Goal: Communication & Community: Answer question/provide support

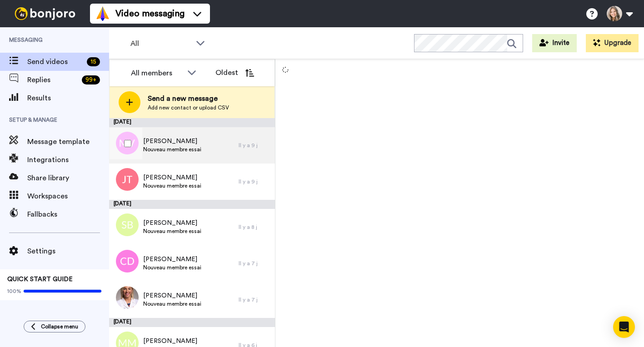
click at [204, 146] on div "[PERSON_NAME] Nouveau membre essai" at bounding box center [174, 145] width 130 height 36
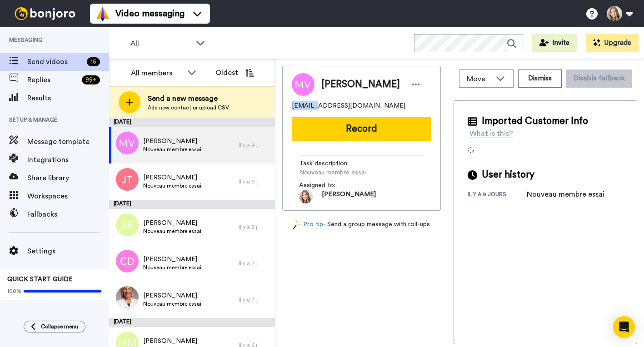
drag, startPoint x: 292, startPoint y: 106, endPoint x: 314, endPoint y: 107, distance: 21.4
click at [314, 107] on span "[EMAIL_ADDRESS][DOMAIN_NAME]" at bounding box center [349, 105] width 114 height 9
copy span "vezimel"
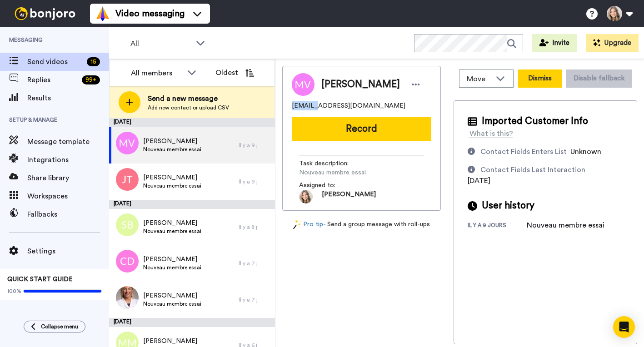
click at [541, 80] on button "Dismiss" at bounding box center [540, 79] width 44 height 18
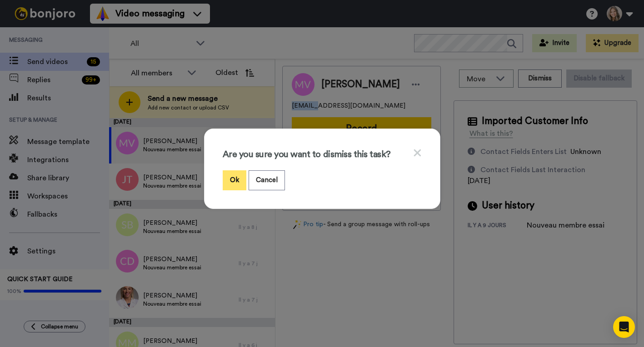
click at [234, 183] on button "Ok" at bounding box center [235, 180] width 24 height 20
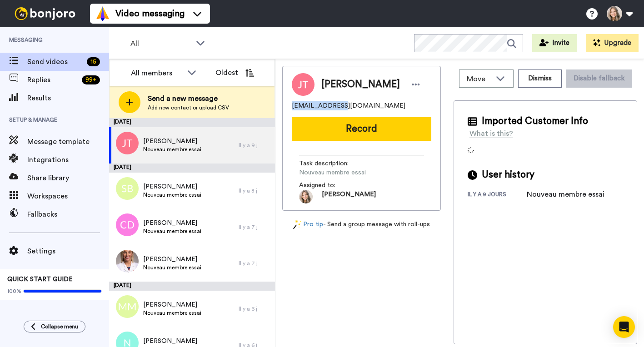
drag, startPoint x: 292, startPoint y: 105, endPoint x: 335, endPoint y: 110, distance: 43.0
click at [335, 110] on span "[EMAIL_ADDRESS][DOMAIN_NAME]" at bounding box center [349, 105] width 114 height 9
copy span "joseetrahan979"
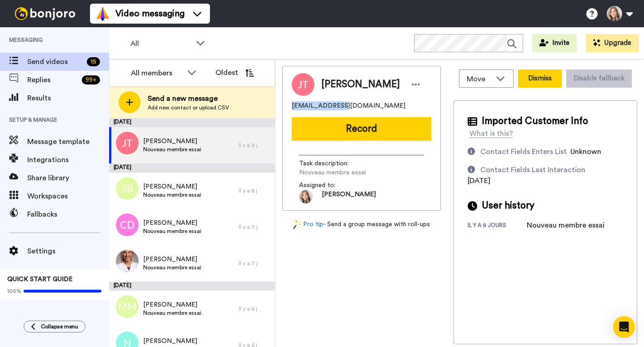
click at [543, 77] on button "Dismiss" at bounding box center [540, 79] width 44 height 18
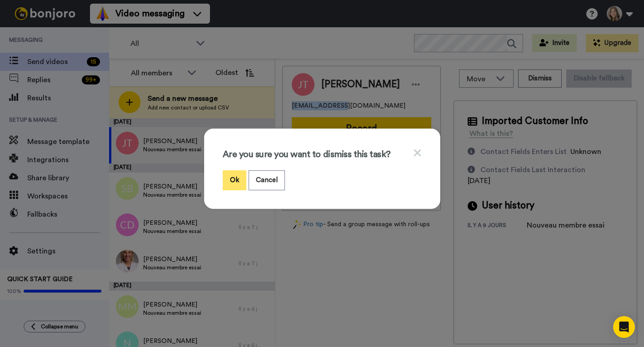
click at [230, 178] on button "Ok" at bounding box center [235, 180] width 24 height 20
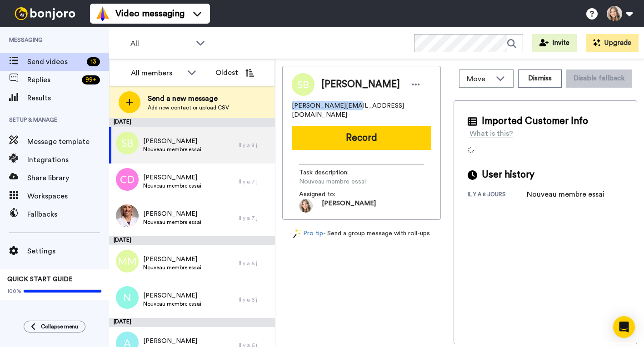
drag, startPoint x: 292, startPoint y: 112, endPoint x: 345, endPoint y: 109, distance: 53.3
click at [345, 109] on span "[PERSON_NAME][EMAIL_ADDRESS][DOMAIN_NAME]" at bounding box center [362, 110] width 140 height 18
copy span "[PERSON_NAME].bezborodko"
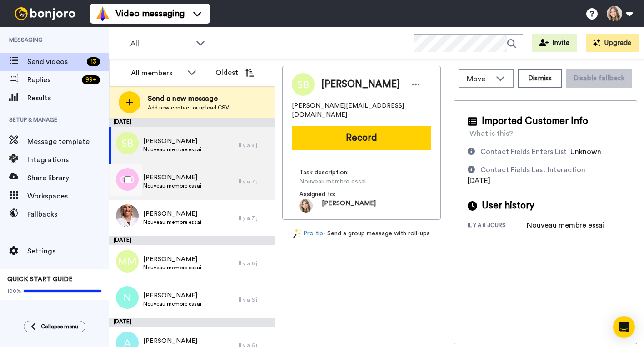
click at [216, 185] on div "[PERSON_NAME] Nouveau membre essai" at bounding box center [174, 182] width 130 height 36
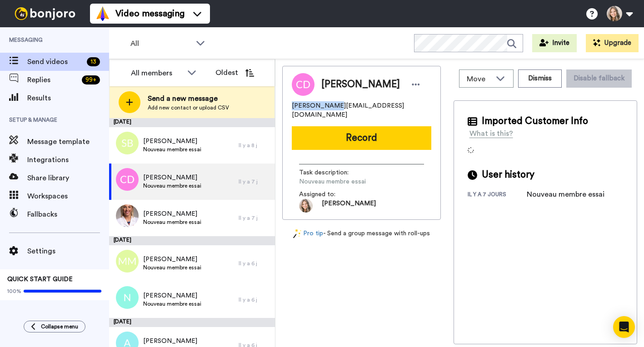
drag, startPoint x: 291, startPoint y: 106, endPoint x: 331, endPoint y: 105, distance: 40.0
click at [331, 105] on span "[PERSON_NAME][EMAIL_ADDRESS][DOMAIN_NAME]" at bounding box center [362, 110] width 140 height 18
copy span "[PERSON_NAME]"
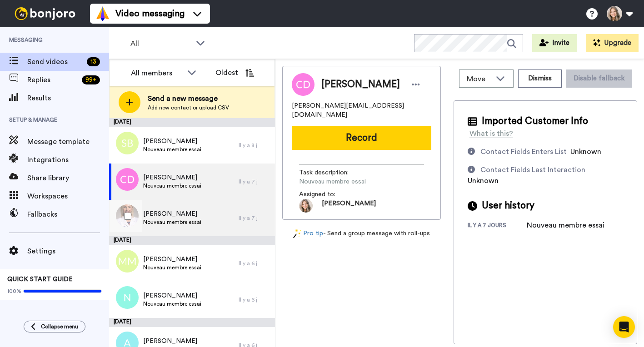
click at [199, 214] on span "[PERSON_NAME]" at bounding box center [172, 214] width 58 height 9
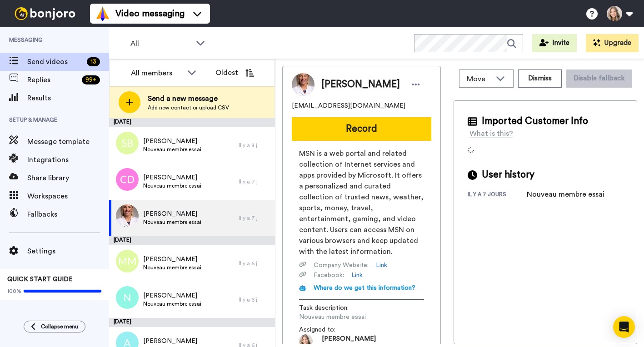
click at [291, 107] on div "[PERSON_NAME] [EMAIL_ADDRESS][DOMAIN_NAME] Record MSN is a web portal and relat…" at bounding box center [361, 211] width 159 height 290
drag, startPoint x: 291, startPoint y: 105, endPoint x: 324, endPoint y: 104, distance: 32.3
click at [324, 104] on span "[EMAIL_ADDRESS][DOMAIN_NAME]" at bounding box center [349, 105] width 114 height 9
copy span "lynepeintre"
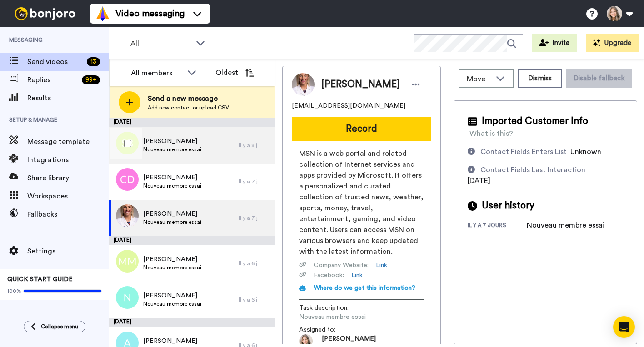
click at [214, 147] on div "[PERSON_NAME] Nouveau membre essai" at bounding box center [174, 145] width 130 height 36
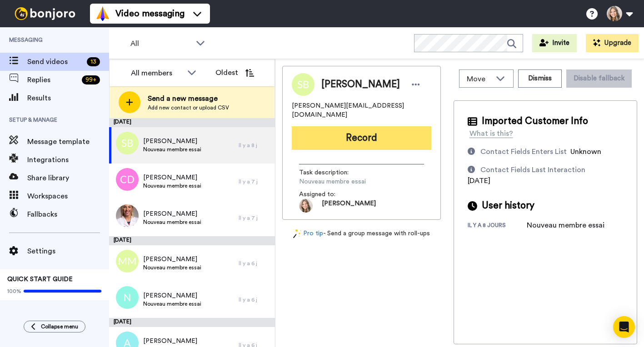
click at [352, 135] on button "Record" at bounding box center [362, 138] width 140 height 24
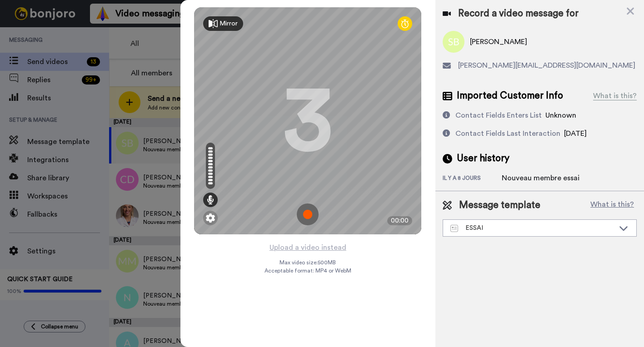
click at [306, 217] on img at bounding box center [308, 215] width 22 height 22
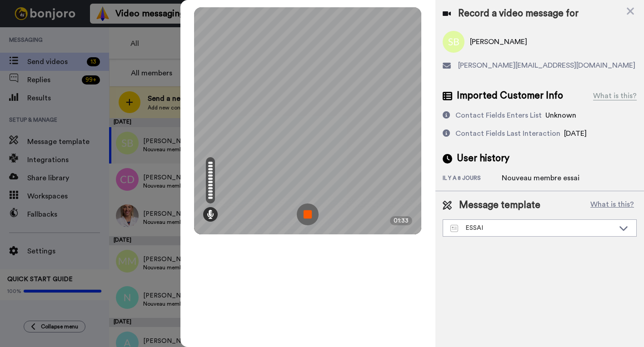
click at [306, 217] on img at bounding box center [308, 215] width 22 height 22
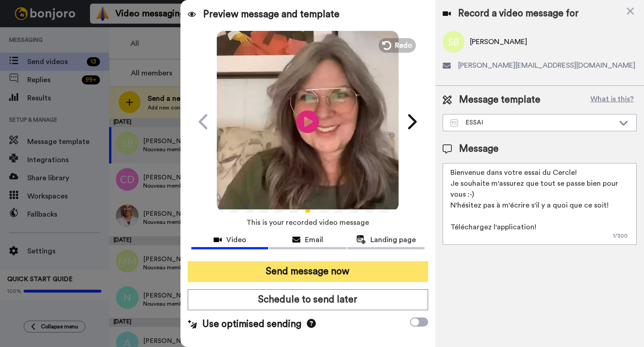
click at [331, 271] on button "Send message now" at bounding box center [308, 271] width 241 height 21
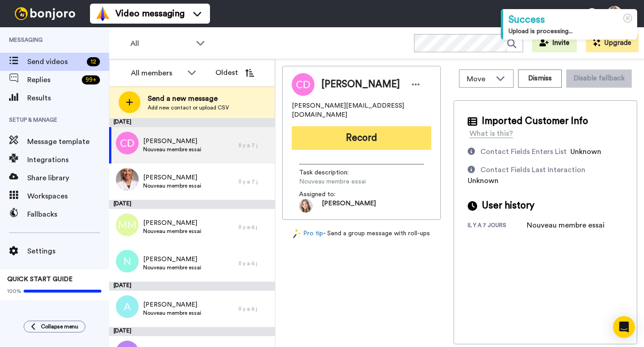
click at [367, 130] on button "Record" at bounding box center [362, 138] width 140 height 24
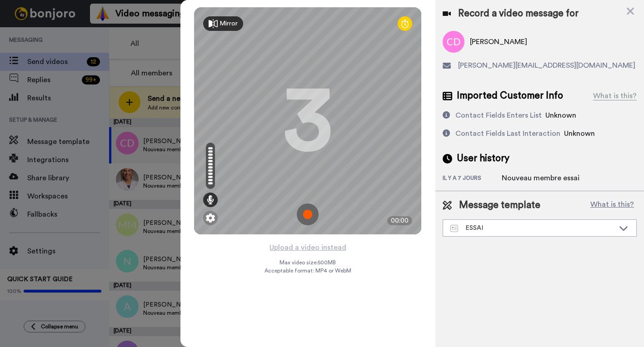
click at [311, 216] on img at bounding box center [308, 215] width 22 height 22
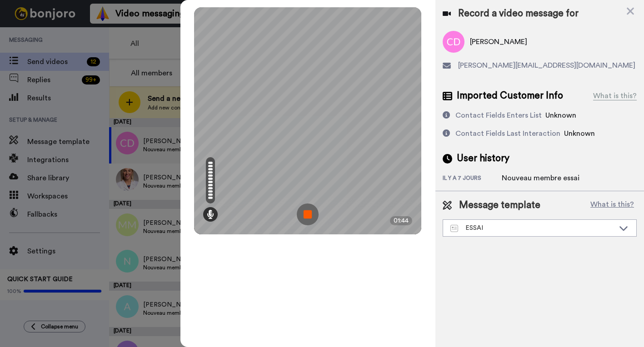
click at [311, 216] on img at bounding box center [308, 215] width 22 height 22
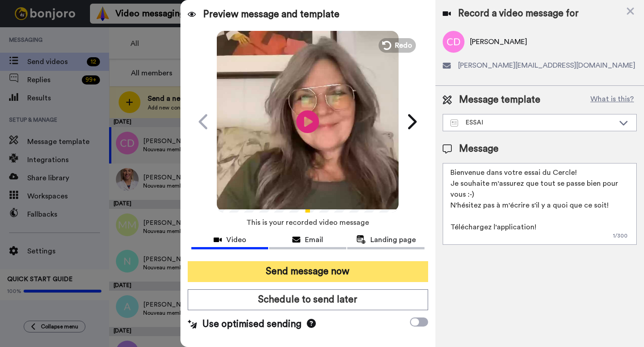
click at [315, 272] on button "Send message now" at bounding box center [308, 271] width 241 height 21
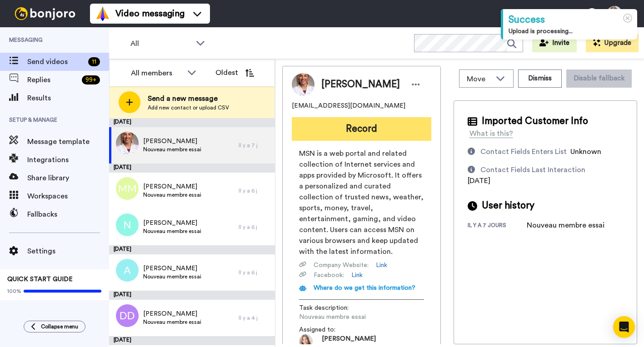
click at [343, 127] on button "Record" at bounding box center [362, 129] width 140 height 24
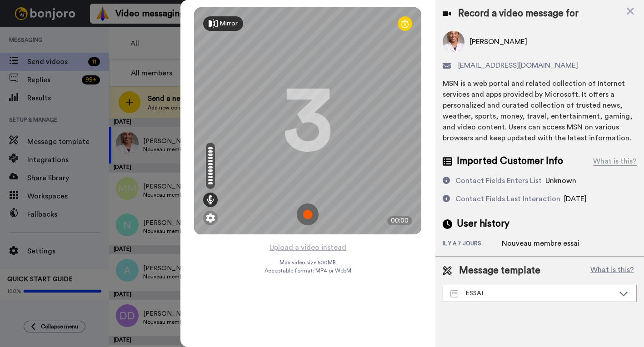
click at [307, 216] on img at bounding box center [308, 215] width 22 height 22
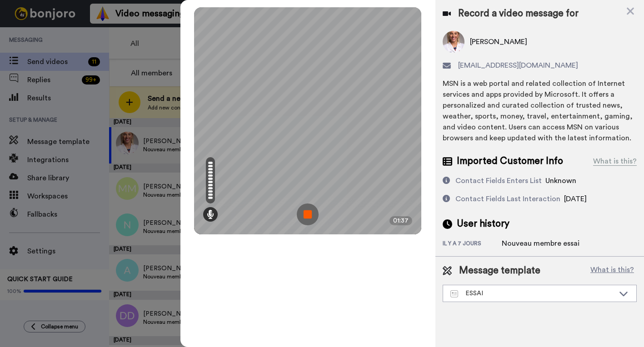
click at [307, 216] on img at bounding box center [308, 215] width 22 height 22
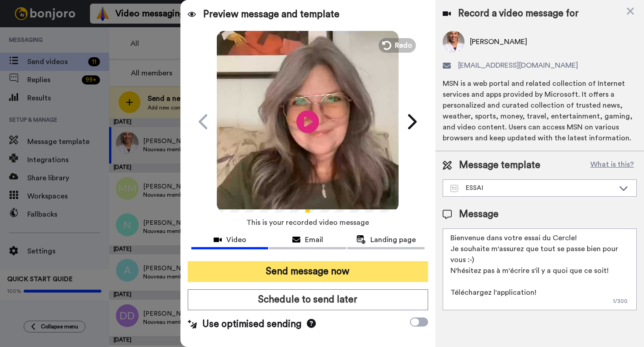
click at [329, 275] on button "Send message now" at bounding box center [308, 271] width 241 height 21
